Goal: Information Seeking & Learning: Learn about a topic

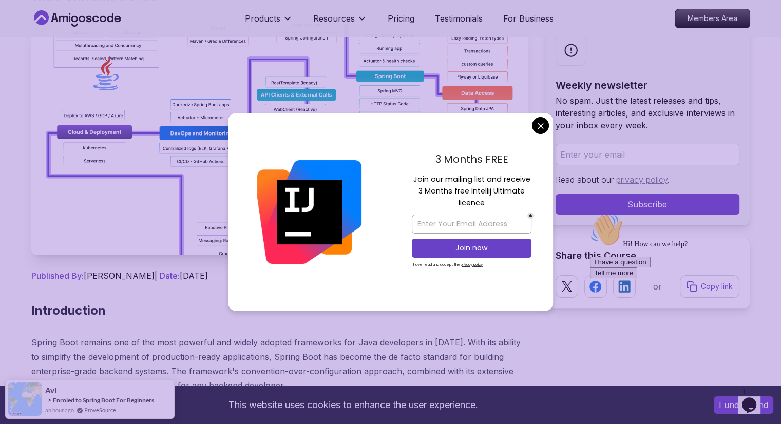
scroll to position [154, 0]
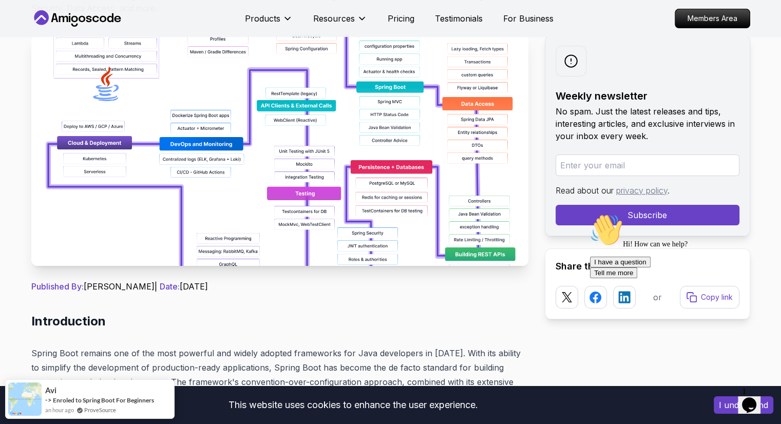
drag, startPoint x: 539, startPoint y: 128, endPoint x: 479, endPoint y: 138, distance: 60.5
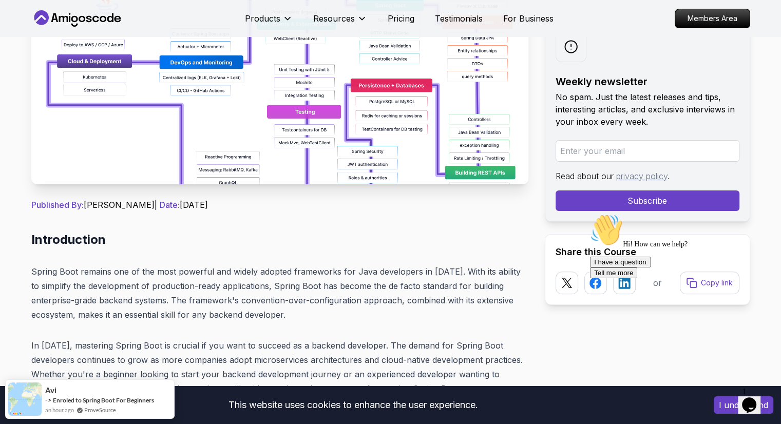
scroll to position [411, 0]
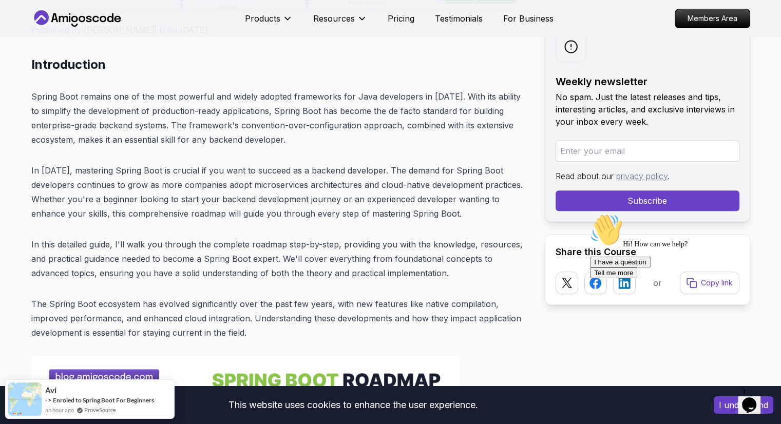
click at [82, 99] on p "Spring Boot remains one of the most powerful and widely adopted frameworks for …" at bounding box center [279, 118] width 497 height 58
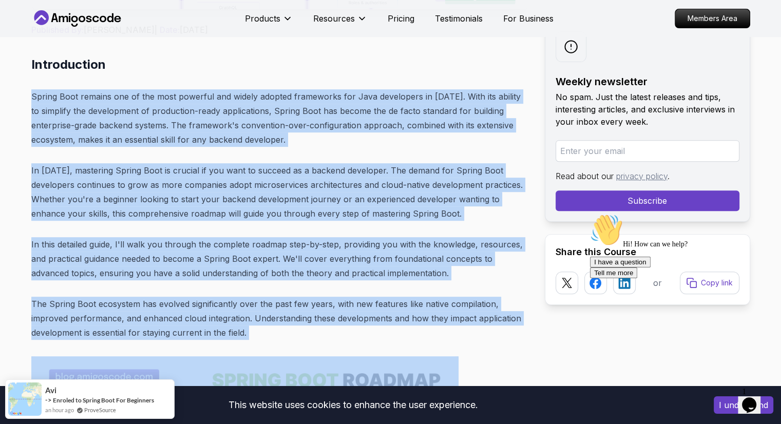
drag, startPoint x: 82, startPoint y: 99, endPoint x: 138, endPoint y: 281, distance: 190.9
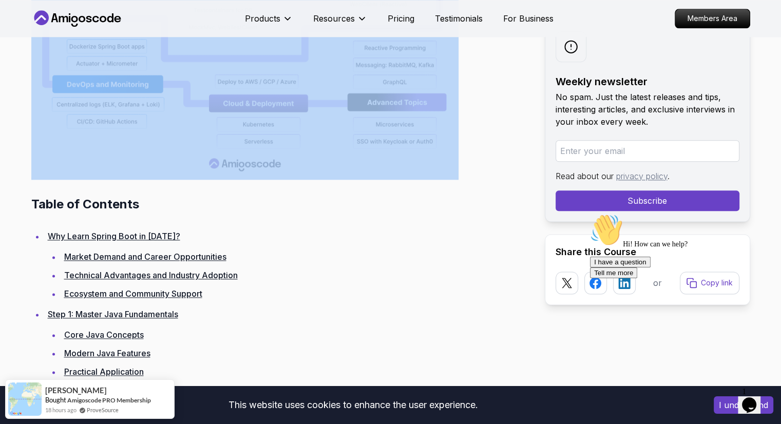
scroll to position [1233, 0]
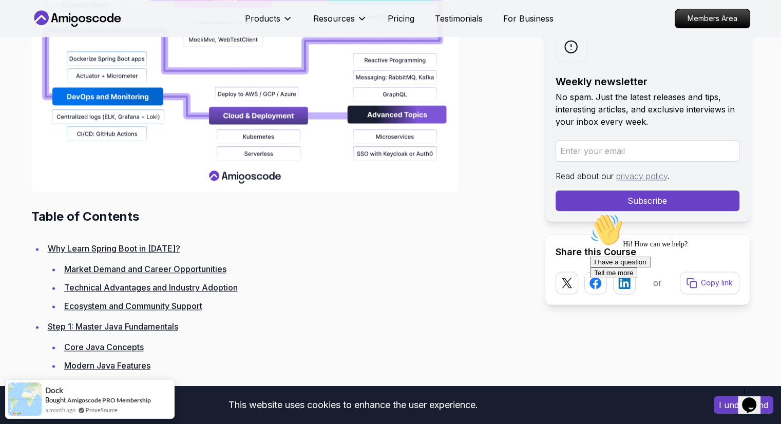
click at [60, 214] on h2 "Table of Contents" at bounding box center [279, 217] width 497 height 16
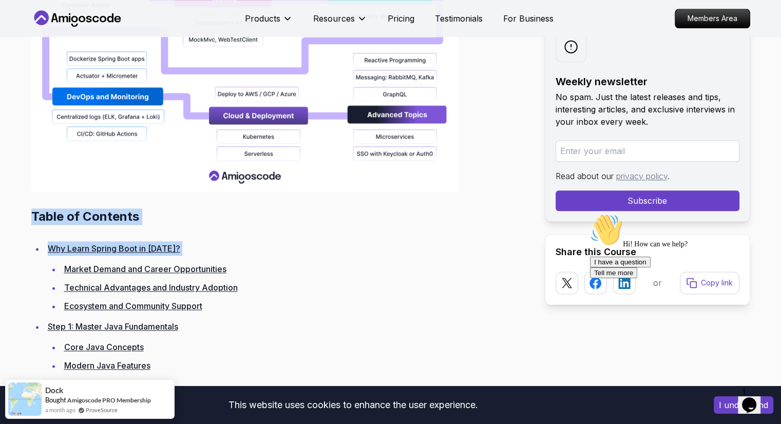
drag, startPoint x: 60, startPoint y: 214, endPoint x: 60, endPoint y: 226, distance: 12.3
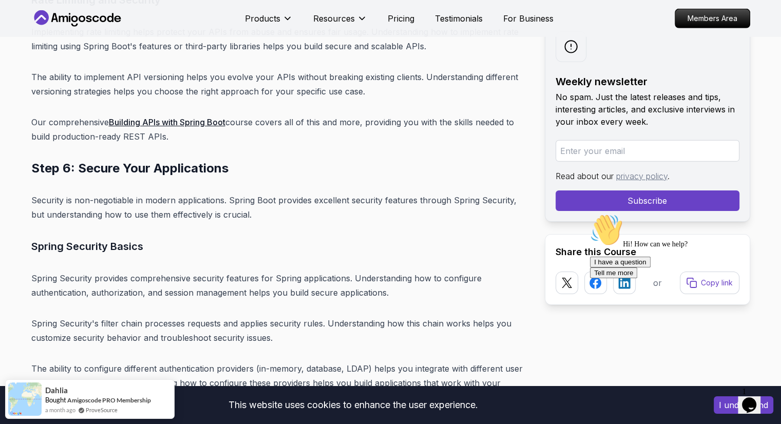
scroll to position [7087, 0]
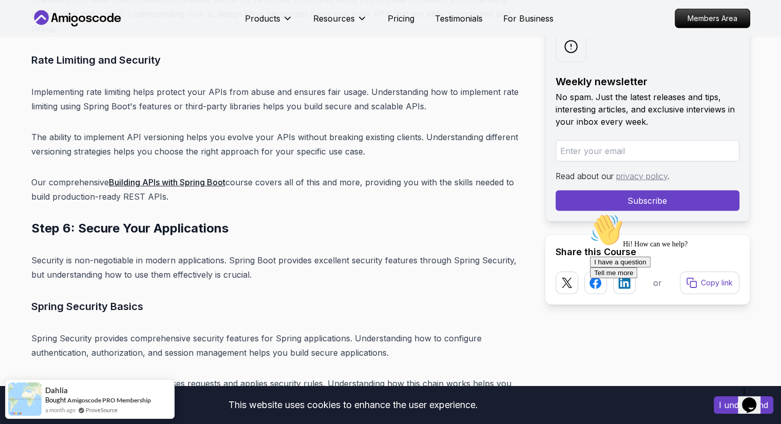
click at [128, 220] on h2 "Step 6: Secure Your Applications" at bounding box center [279, 228] width 497 height 16
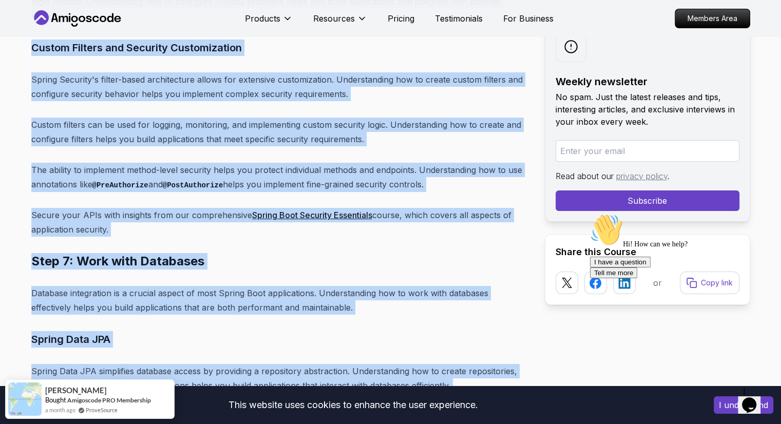
scroll to position [7909, 0]
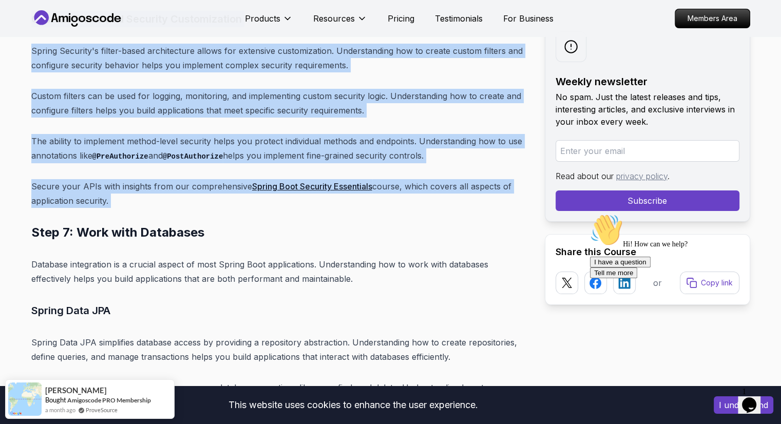
drag, startPoint x: 128, startPoint y: 157, endPoint x: 173, endPoint y: 116, distance: 61.1
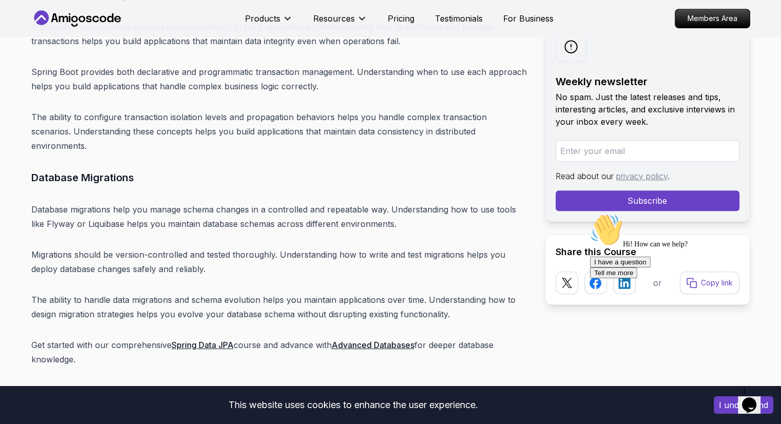
scroll to position [8576, 0]
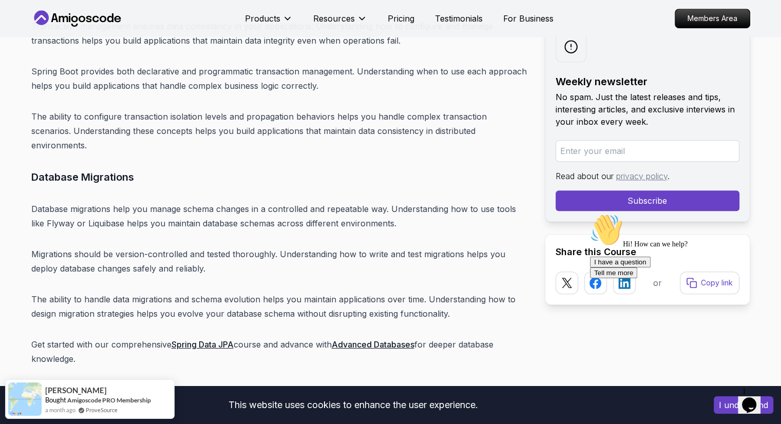
click at [105, 169] on h3 "Database Migrations" at bounding box center [279, 177] width 497 height 16
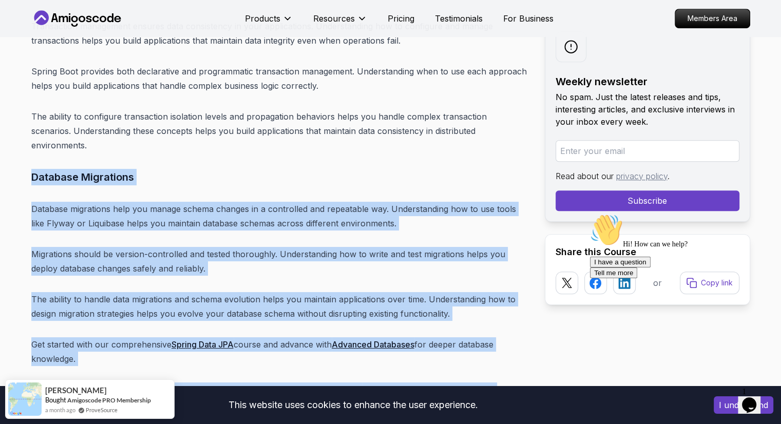
drag, startPoint x: 105, startPoint y: 85, endPoint x: 115, endPoint y: 294, distance: 209.8
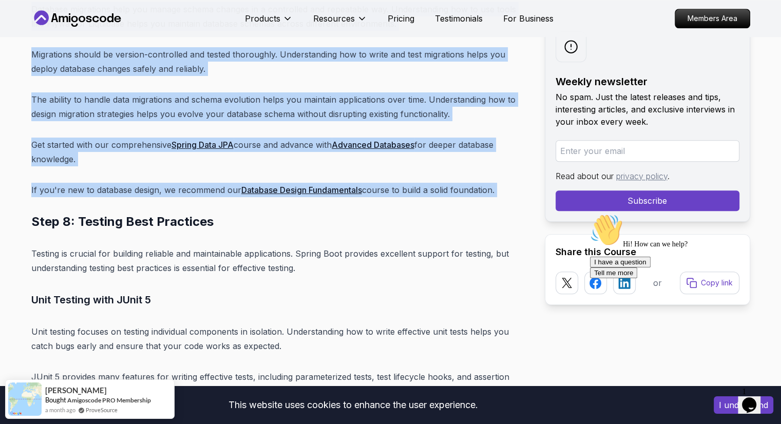
scroll to position [8782, 0]
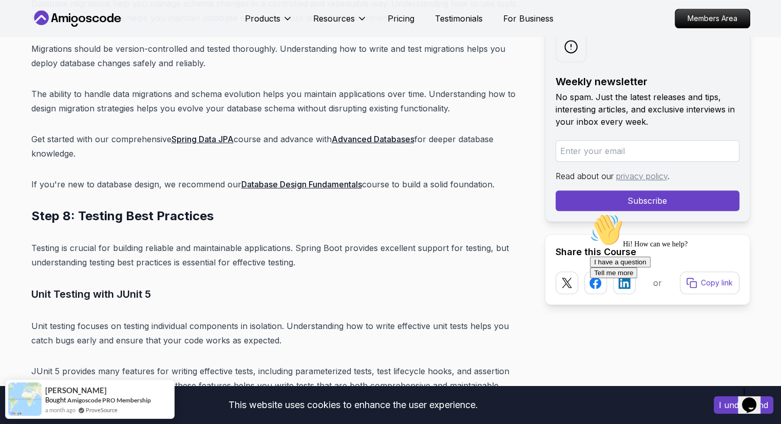
click at [122, 208] on h2 "Step 8: Testing Best Practices" at bounding box center [279, 216] width 497 height 16
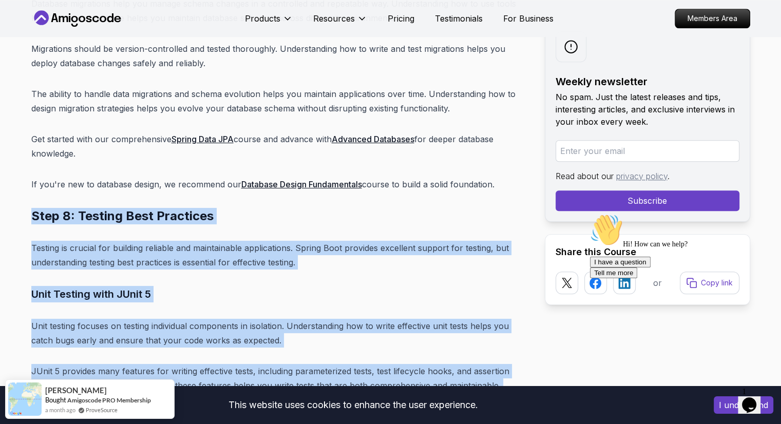
drag, startPoint x: 122, startPoint y: 126, endPoint x: 111, endPoint y: 324, distance: 198.0
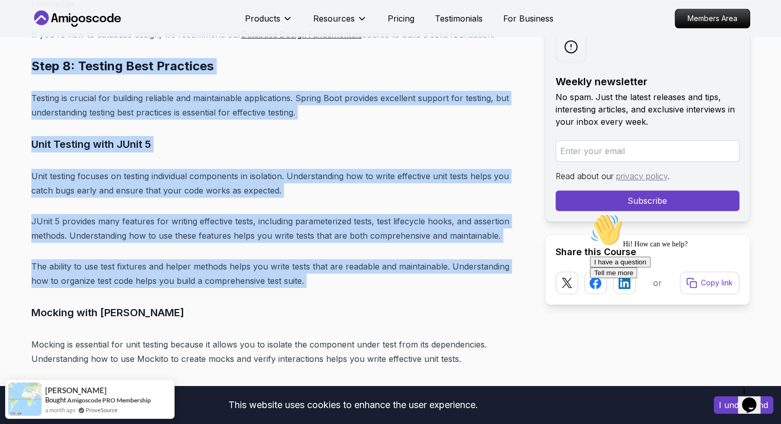
scroll to position [8936, 0]
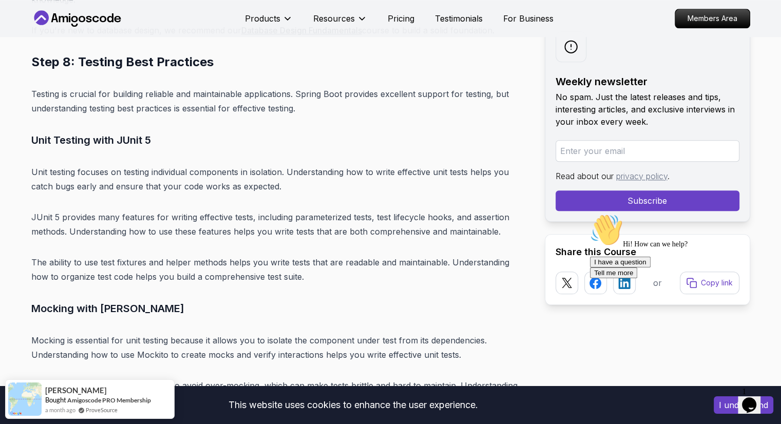
click at [108, 300] on h3 "Mocking with Mockito" at bounding box center [279, 308] width 497 height 16
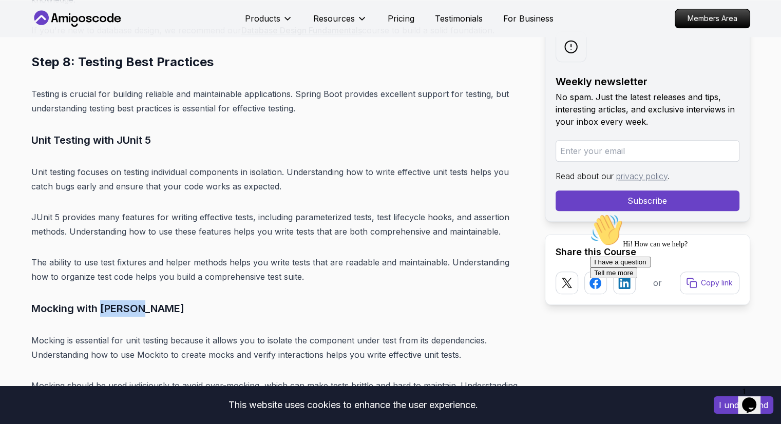
click at [108, 300] on h3 "Mocking with Mockito" at bounding box center [279, 308] width 497 height 16
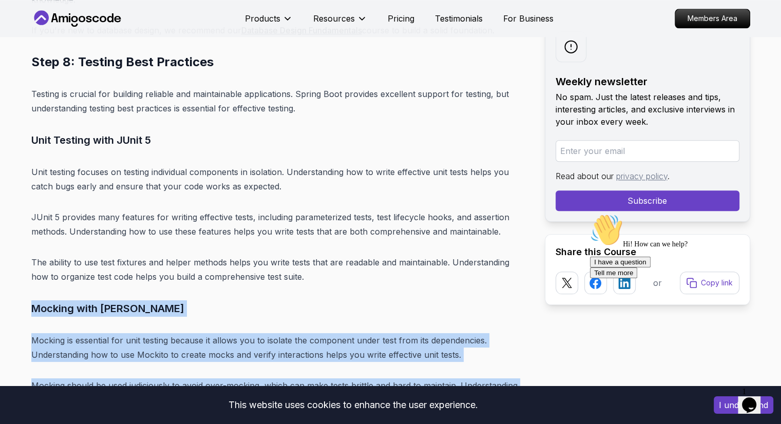
drag, startPoint x: 108, startPoint y: 217, endPoint x: 112, endPoint y: 355, distance: 138.7
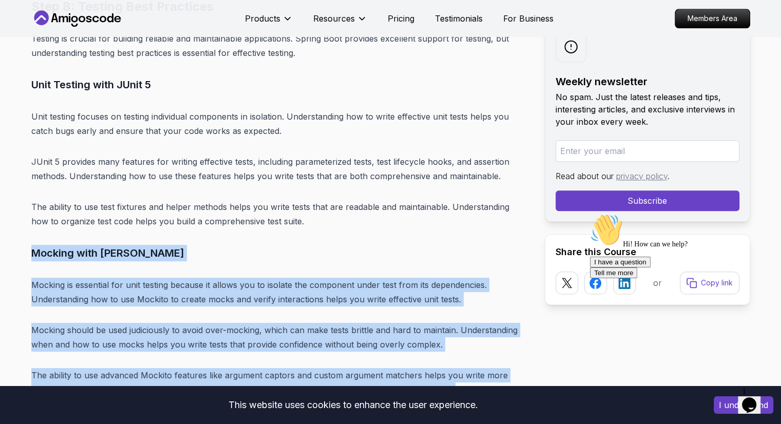
scroll to position [9090, 0]
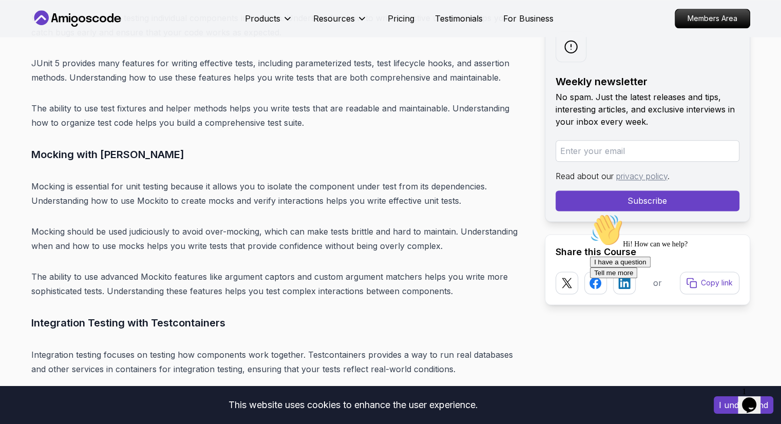
click at [97, 315] on h3 "Integration Testing with Testcontainers" at bounding box center [279, 323] width 497 height 16
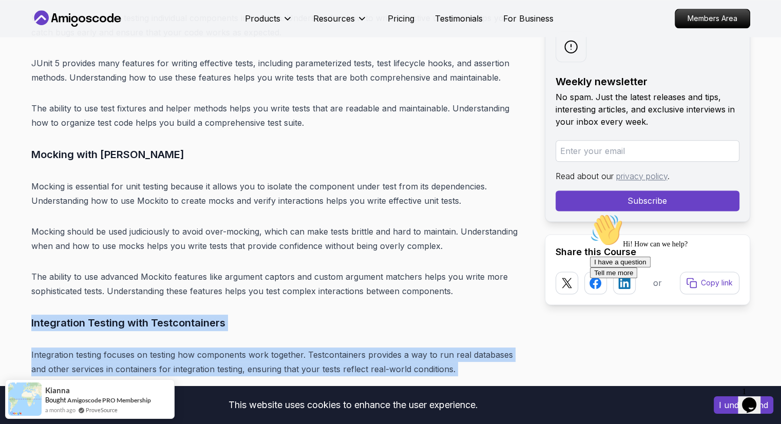
drag, startPoint x: 97, startPoint y: 238, endPoint x: 99, endPoint y: 279, distance: 40.6
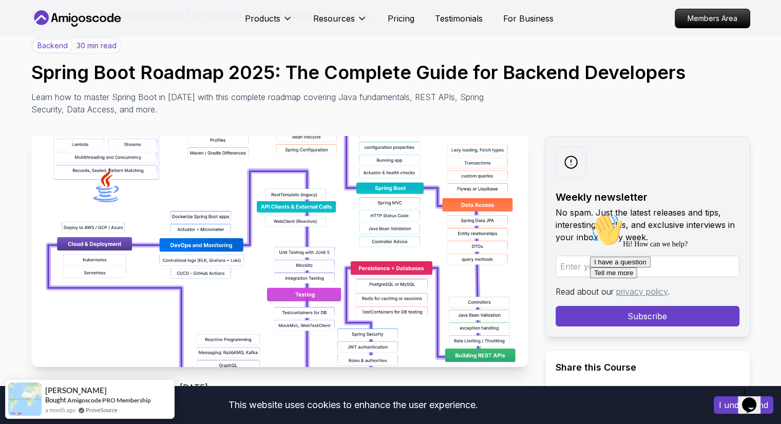
scroll to position [0, 0]
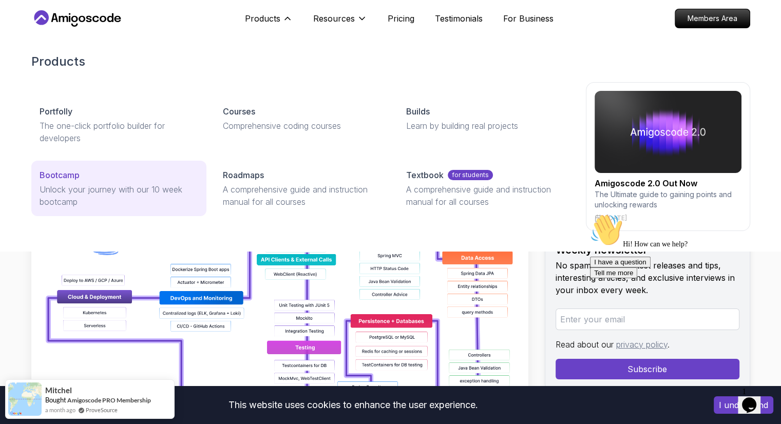
click at [106, 181] on link "Bootcamp Unlock your journey with our 10 week bootcamp" at bounding box center [118, 188] width 175 height 55
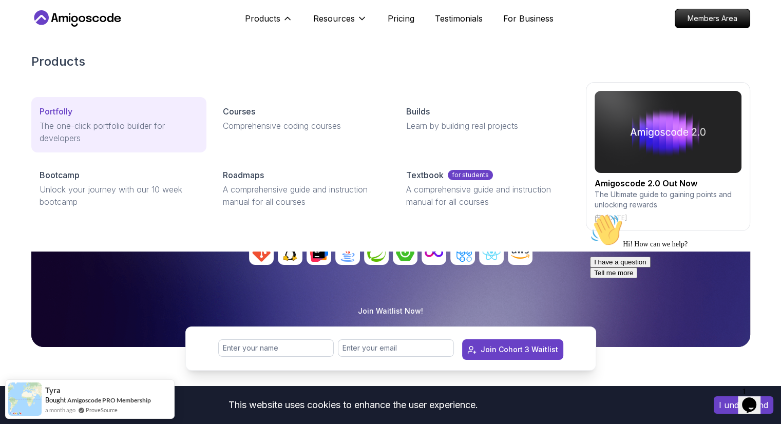
click at [58, 112] on p "Portfolly" at bounding box center [56, 111] width 33 height 12
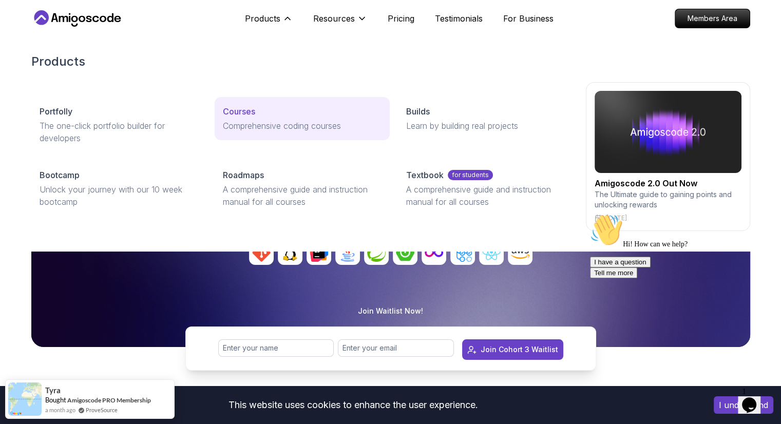
click at [247, 120] on p "Comprehensive coding courses" at bounding box center [302, 126] width 159 height 12
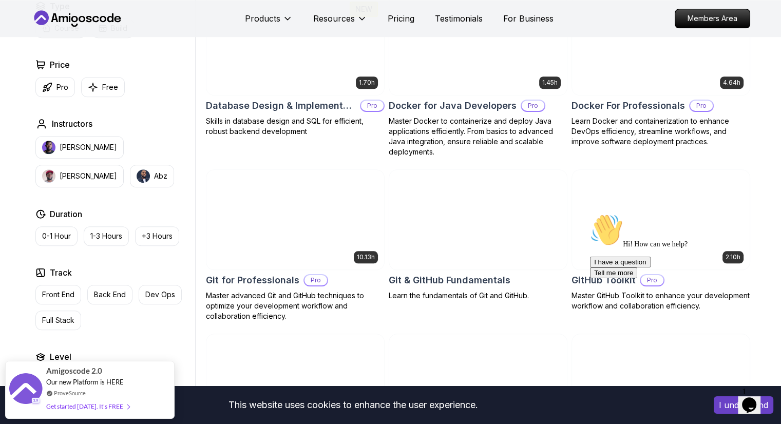
scroll to position [976, 0]
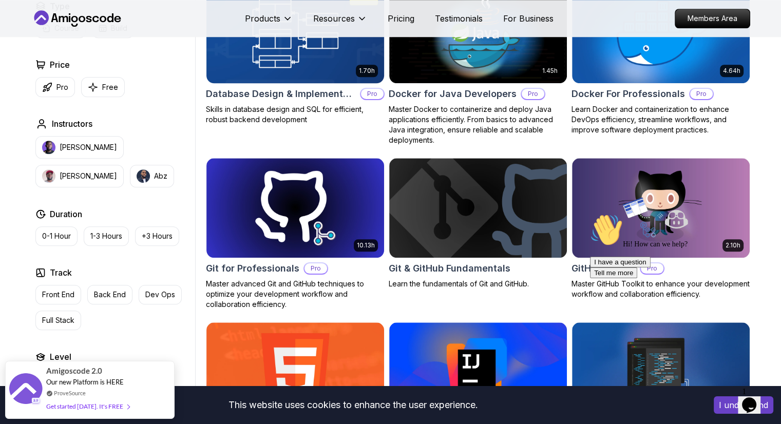
click at [242, 104] on p "Skills in database design and SQL for efficient, robust backend development" at bounding box center [295, 114] width 179 height 21
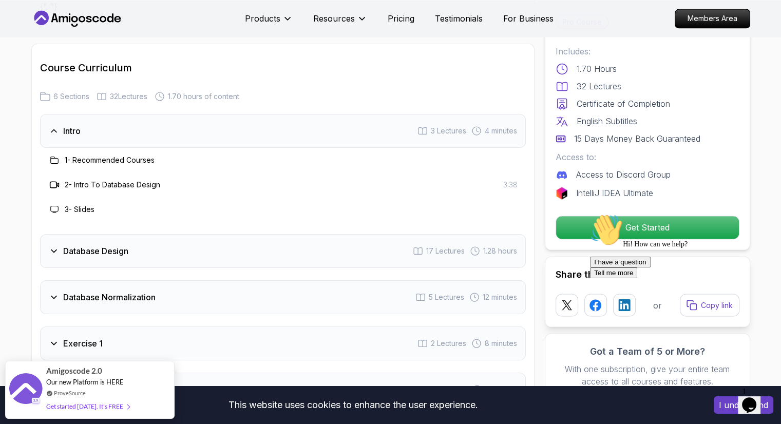
scroll to position [1695, 0]
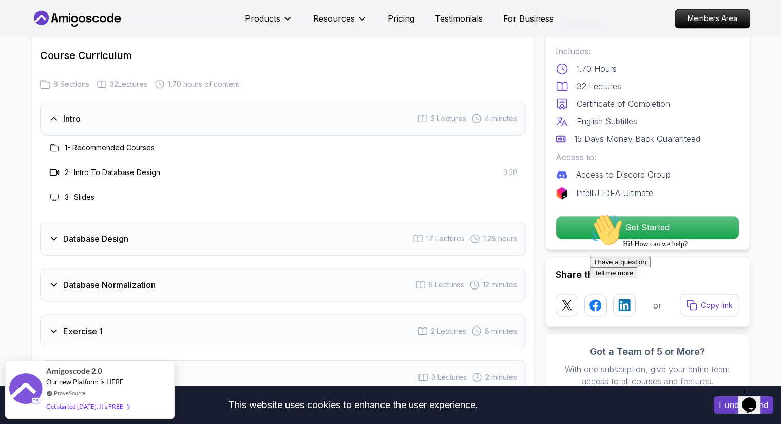
click at [63, 237] on h3 "Database Design" at bounding box center [95, 239] width 65 height 12
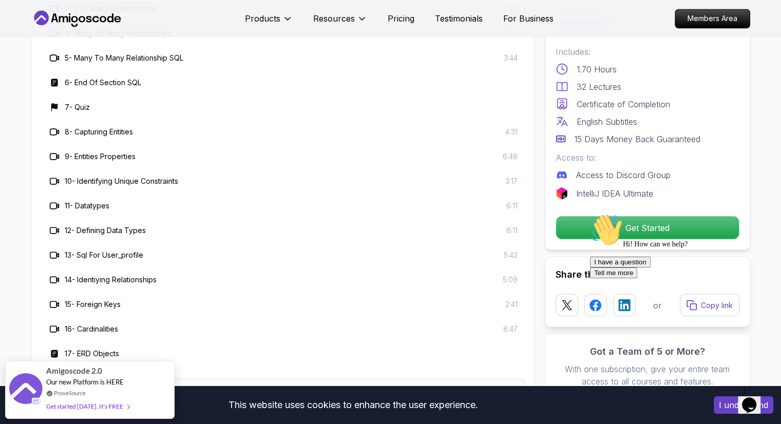
scroll to position [2106, 0]
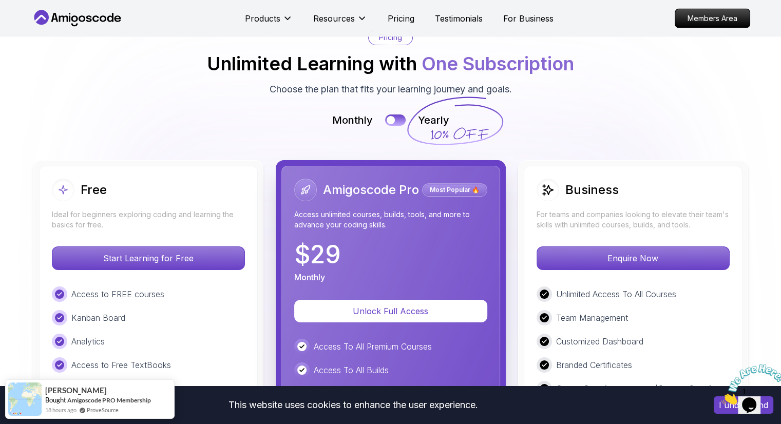
scroll to position [2225, 0]
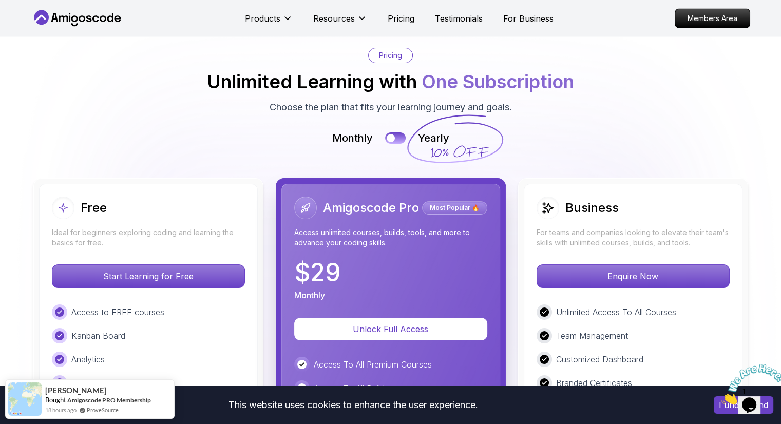
click at [0, 0] on div at bounding box center [0, 0] width 0 height 0
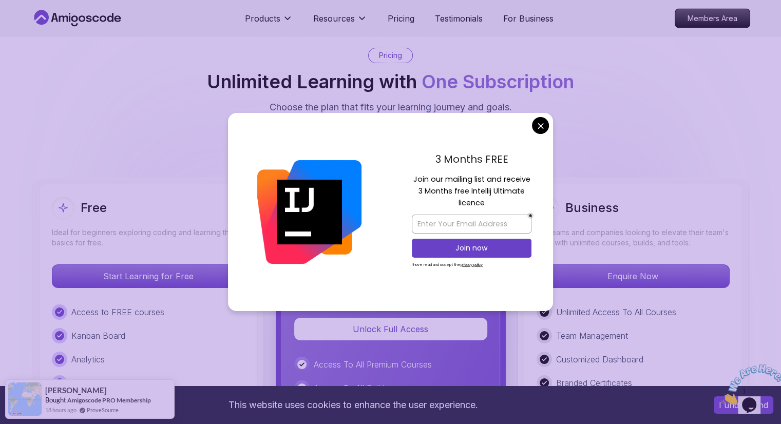
click at [548, 130] on div "3 Months FREE Join our mailing list and receive 3 Months free Intellij Ultimate…" at bounding box center [471, 212] width 163 height 198
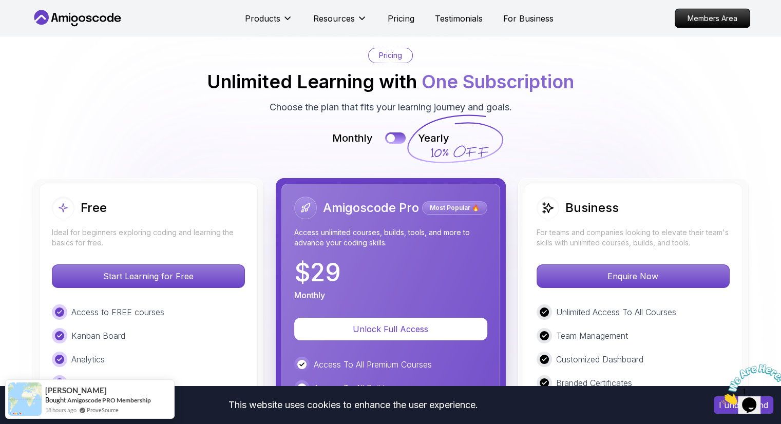
click at [388, 132] on button at bounding box center [396, 138] width 22 height 12
click at [392, 136] on button at bounding box center [396, 138] width 22 height 12
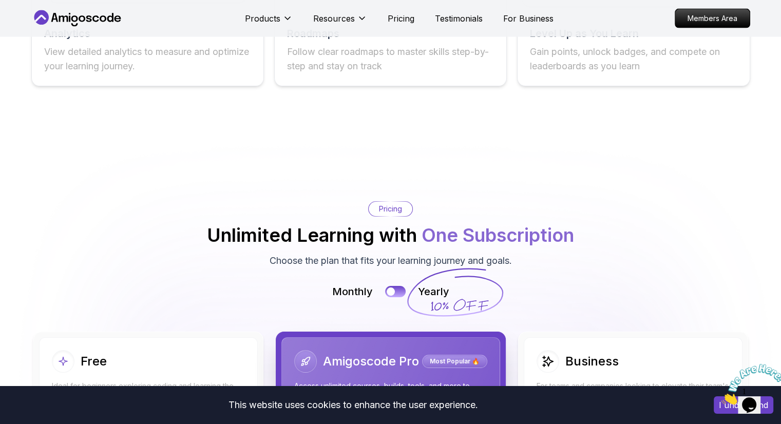
scroll to position [2071, 0]
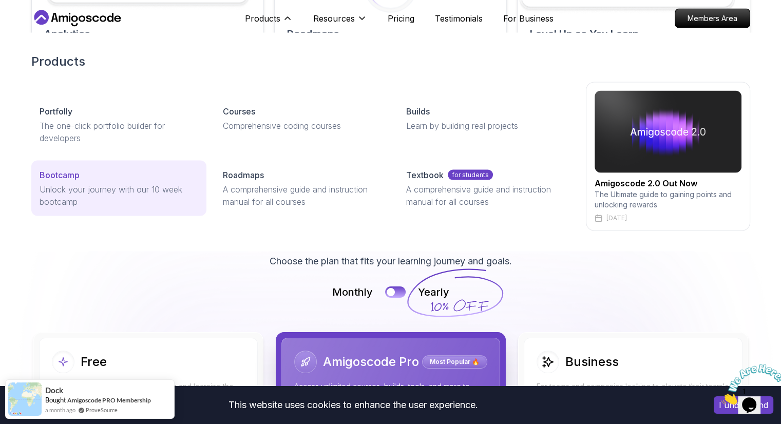
click at [145, 182] on link "Bootcamp Unlock your journey with our 10 week bootcamp" at bounding box center [118, 188] width 175 height 55
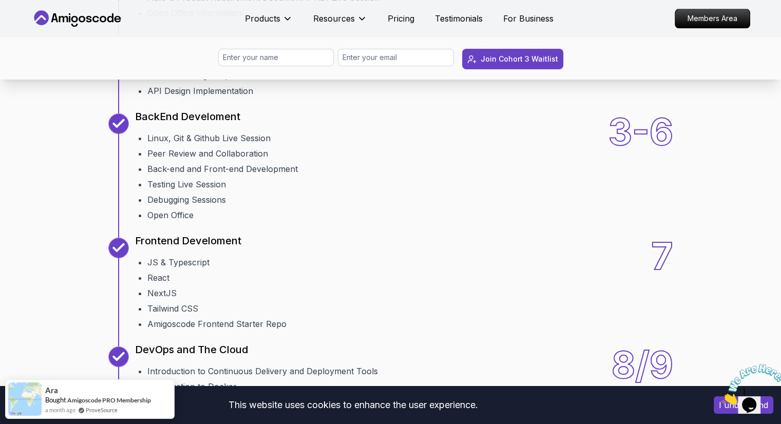
scroll to position [1130, 0]
